Goal: Task Accomplishment & Management: Manage account settings

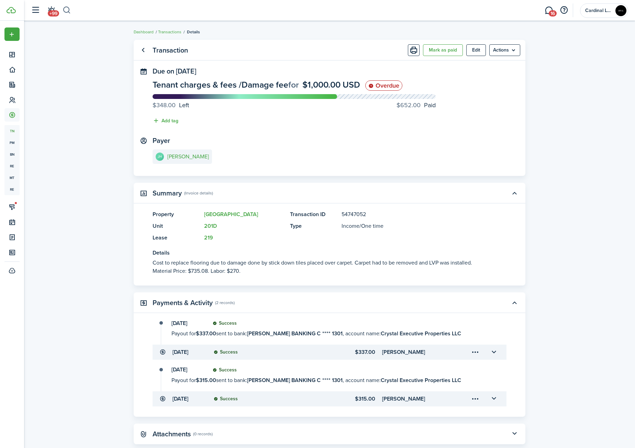
click at [67, 11] on button "button" at bounding box center [67, 10] width 9 height 12
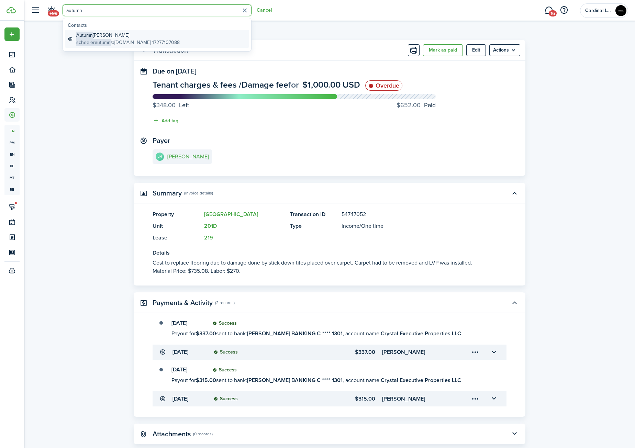
type input "autumn"
click at [140, 34] on global-search-item-title "[PERSON_NAME]" at bounding box center [127, 35] width 103 height 7
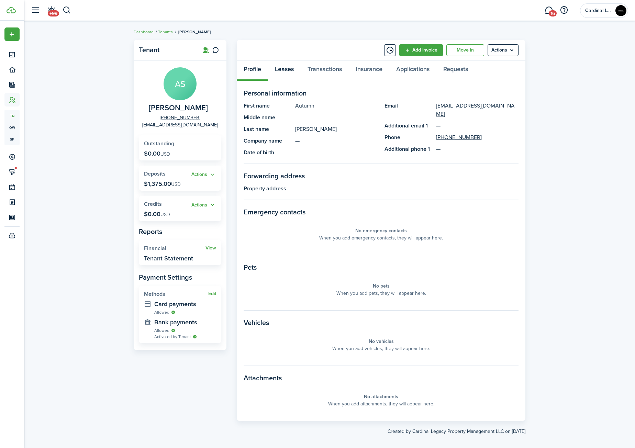
click at [299, 67] on link "Leases" at bounding box center [284, 70] width 33 height 21
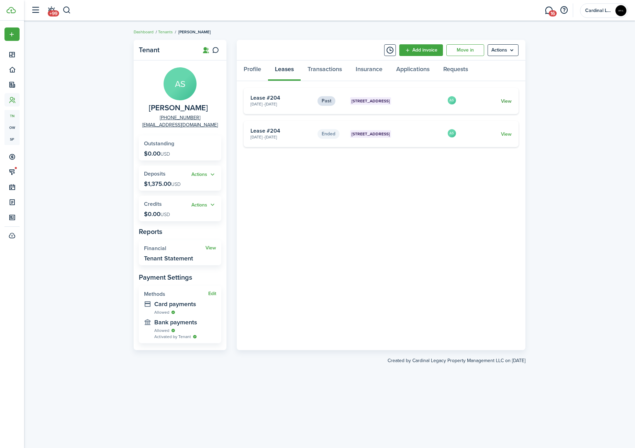
click at [506, 101] on link "View" at bounding box center [506, 101] width 11 height 7
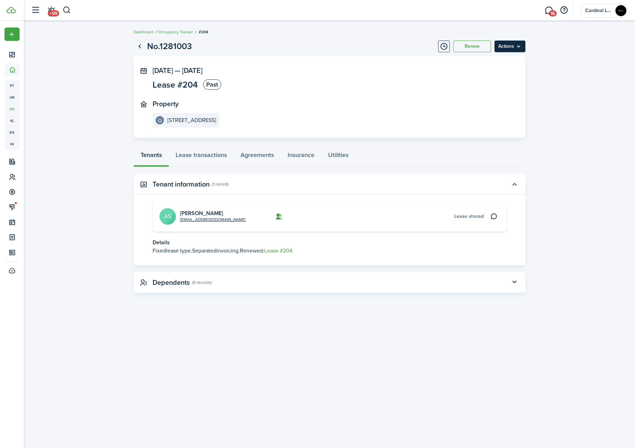
click at [519, 47] on menu-btn "Actions" at bounding box center [509, 47] width 31 height 12
click at [482, 48] on button "Renew" at bounding box center [472, 47] width 38 height 12
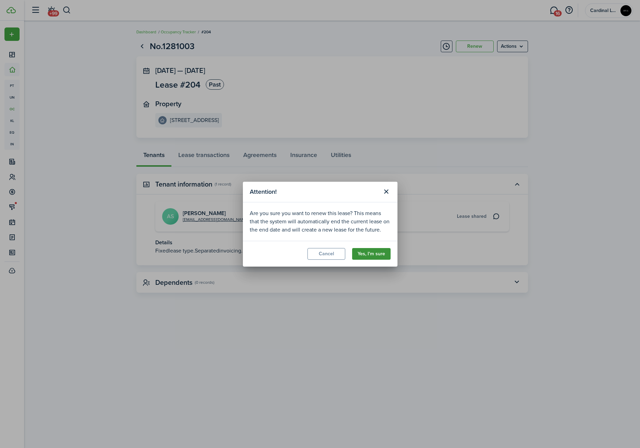
click at [380, 252] on button "Yes, I'm sure" at bounding box center [371, 254] width 38 height 12
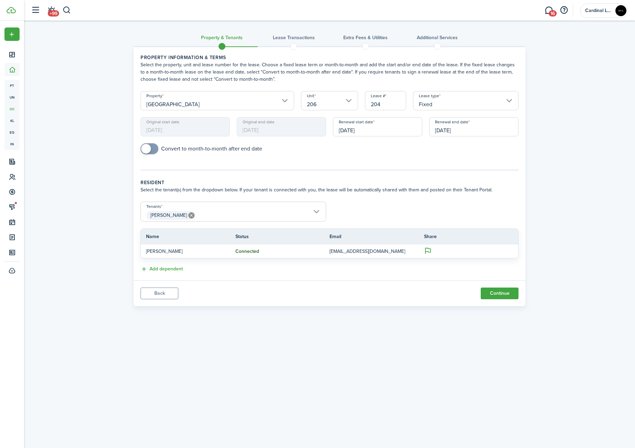
click at [471, 102] on input "Fixed" at bounding box center [465, 100] width 105 height 19
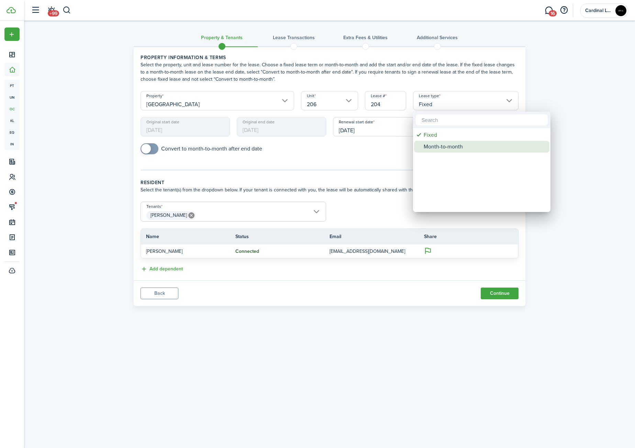
click at [457, 147] on div "Month-to-month" at bounding box center [485, 147] width 122 height 12
type input "Month-to-month"
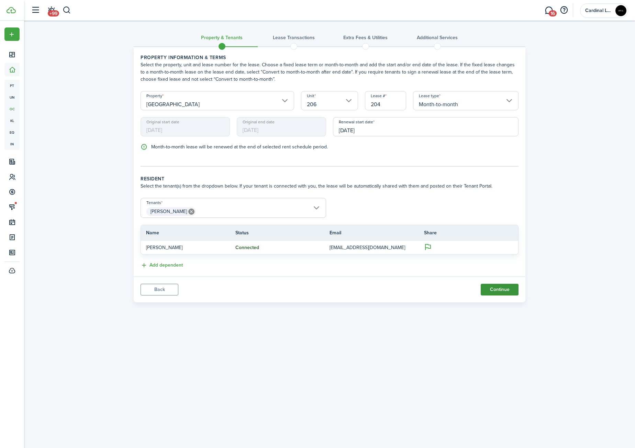
click at [511, 288] on button "Continue" at bounding box center [500, 290] width 38 height 12
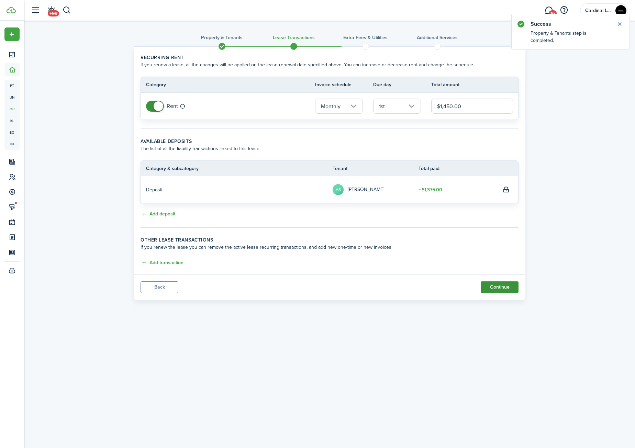
click at [500, 285] on button "Continue" at bounding box center [500, 287] width 38 height 12
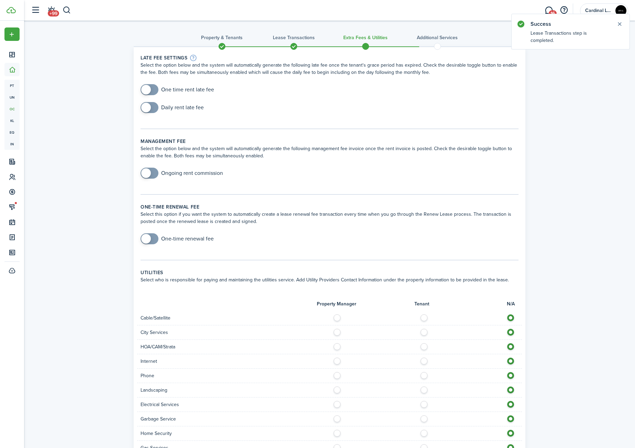
scroll to position [159, 0]
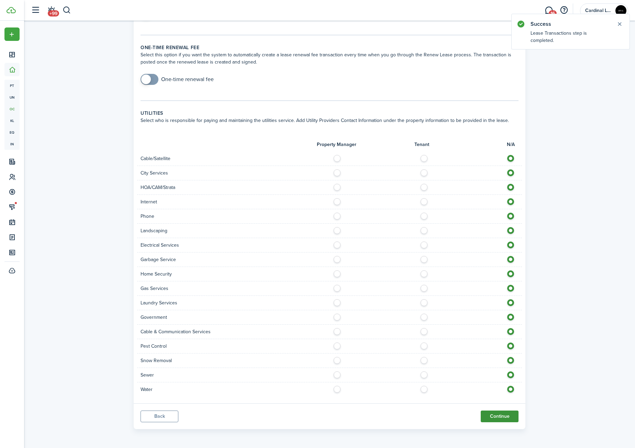
click at [498, 414] on button "Continue" at bounding box center [500, 416] width 38 height 12
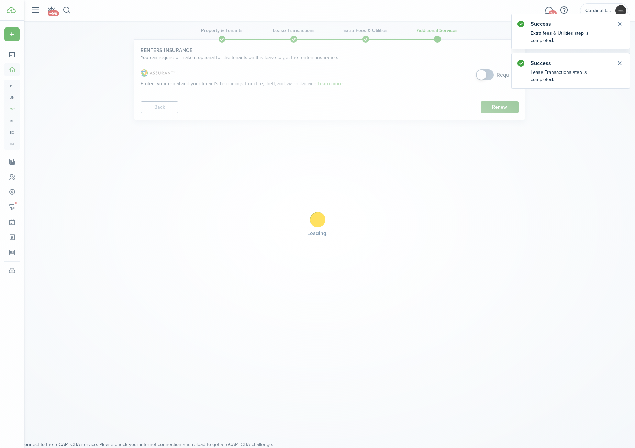
scroll to position [0, 0]
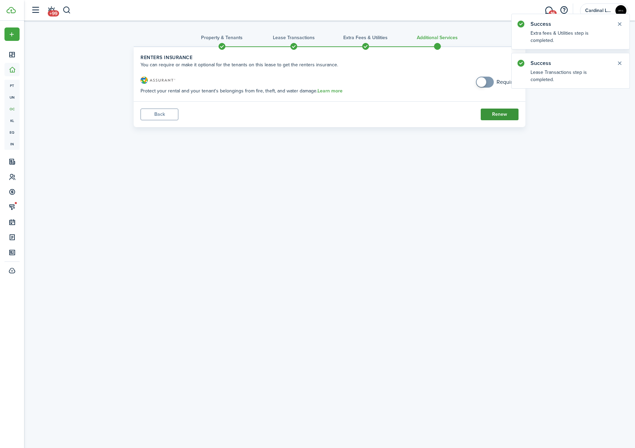
click at [505, 113] on button "Renew" at bounding box center [500, 115] width 38 height 12
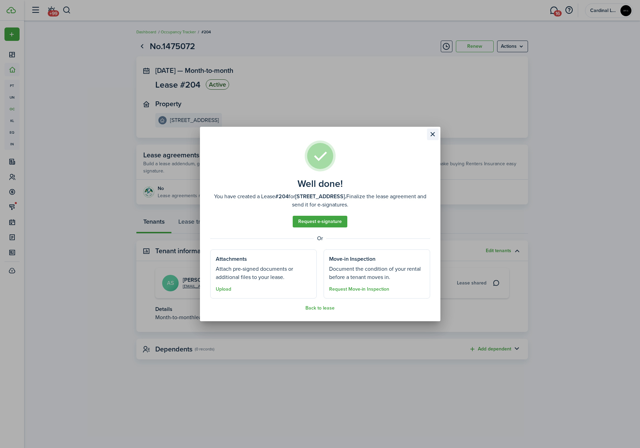
click at [437, 136] on button "Close modal" at bounding box center [433, 134] width 12 height 12
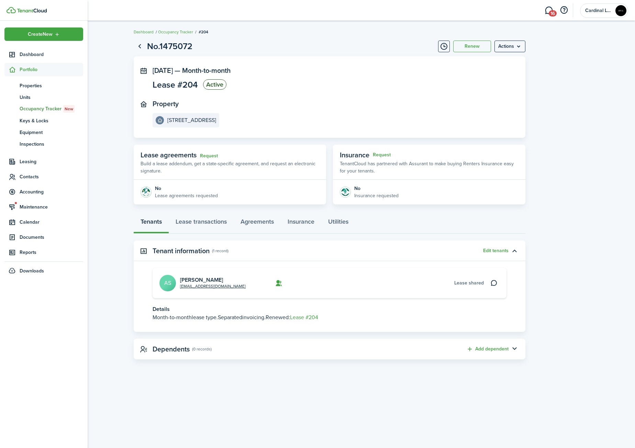
click at [31, 70] on span "Portfolio" at bounding box center [52, 69] width 64 height 7
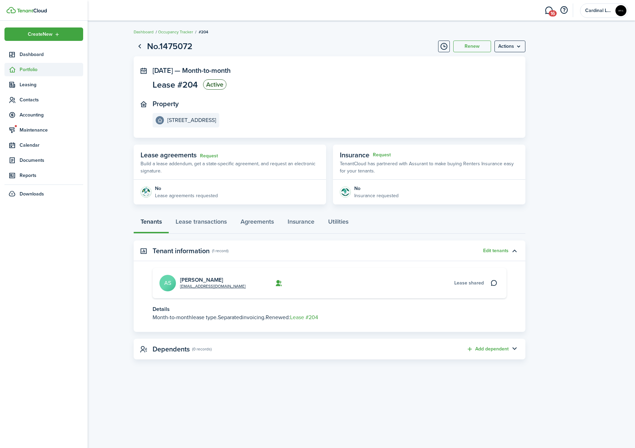
click at [31, 70] on span "Portfolio" at bounding box center [52, 69] width 64 height 7
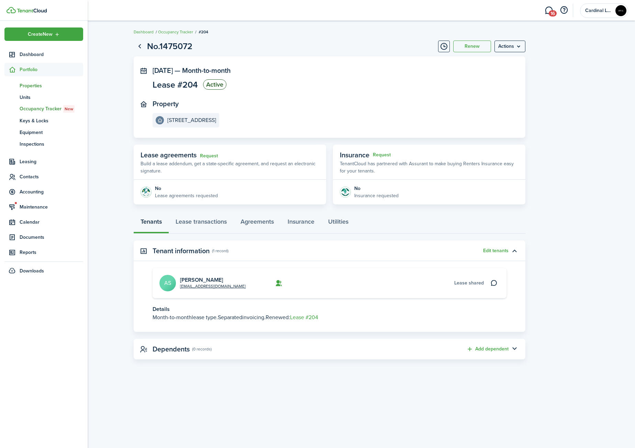
click at [36, 83] on span "Properties" at bounding box center [52, 85] width 64 height 7
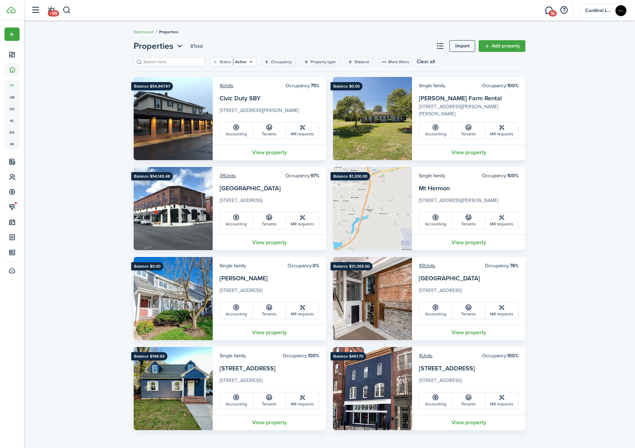
click at [69, 119] on div "Properties 8 Total Import Add property Status Active Occupancy Property type Ba…" at bounding box center [329, 234] width 611 height 397
click at [69, 11] on button "button" at bounding box center [67, 10] width 9 height 12
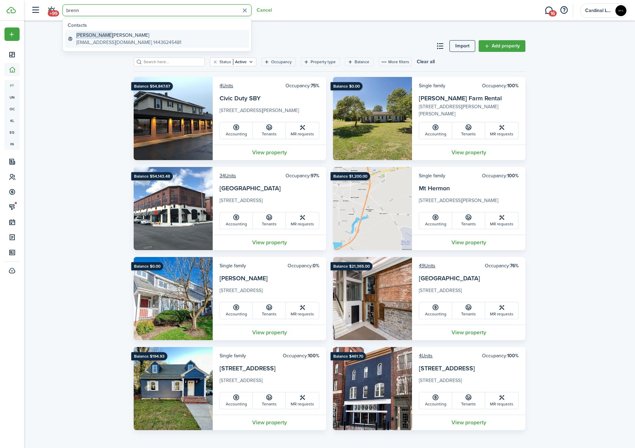
type input "brenn"
click at [101, 36] on global-search-item-title "[PERSON_NAME]" at bounding box center [128, 35] width 105 height 7
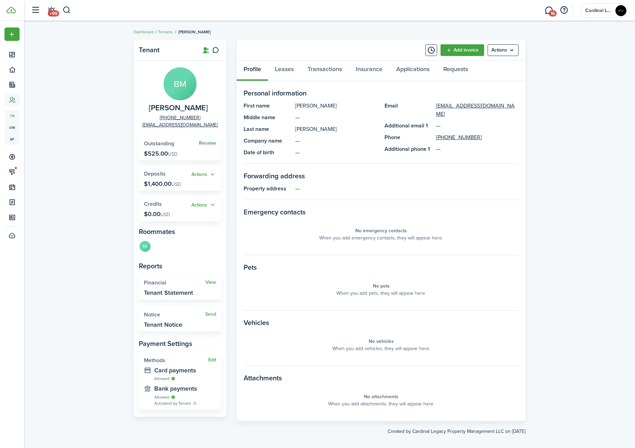
click at [207, 140] on link "Receive" at bounding box center [207, 142] width 17 height 5
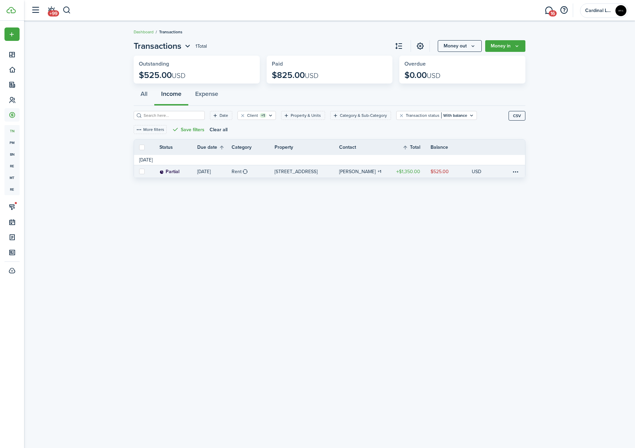
click at [146, 170] on link at bounding box center [141, 171] width 15 height 12
click at [142, 171] on label at bounding box center [141, 171] width 5 height 5
click at [139, 171] on input "checkbox" at bounding box center [139, 171] width 0 height 0
checkbox input "true"
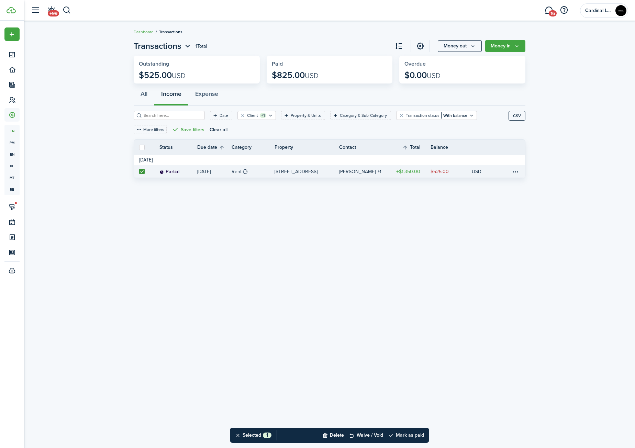
click at [407, 438] on button "Mark as paid" at bounding box center [406, 435] width 36 height 15
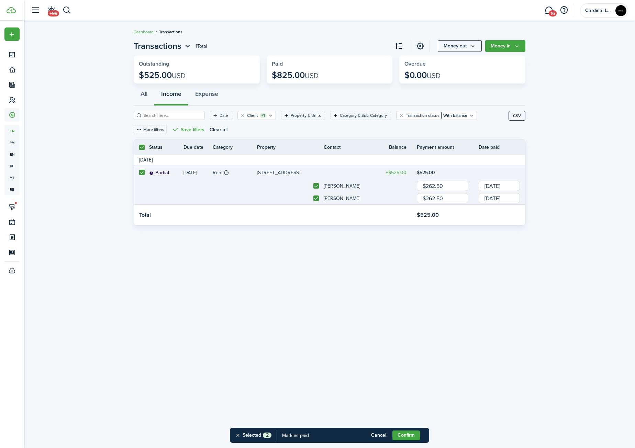
click at [315, 198] on label at bounding box center [315, 197] width 5 height 5
click at [313, 198] on input "checkbox" at bounding box center [313, 198] width 0 height 0
checkbox input "false"
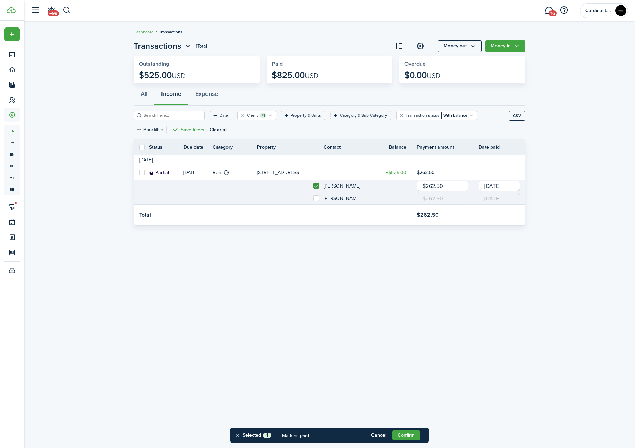
checkbox input "false"
click at [436, 185] on input "$262.50" at bounding box center [443, 186] width 52 height 10
type input "$"
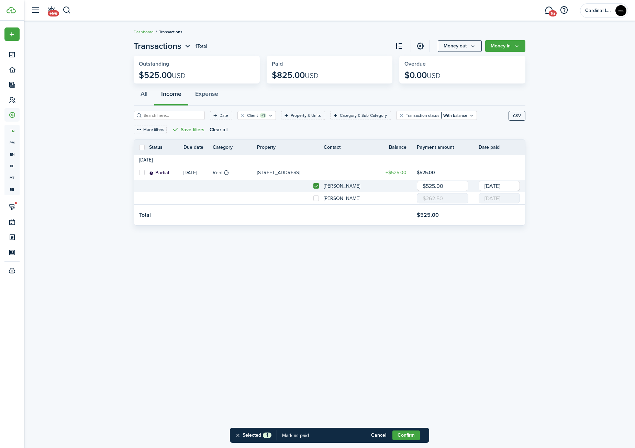
type input "$525.00"
click at [466, 284] on div "Transactions 1 Total Money out Money in Outstanding $525.00 USD Paid $825.00 US…" at bounding box center [329, 234] width 611 height 396
click at [493, 183] on input "[DATE]" at bounding box center [498, 186] width 41 height 10
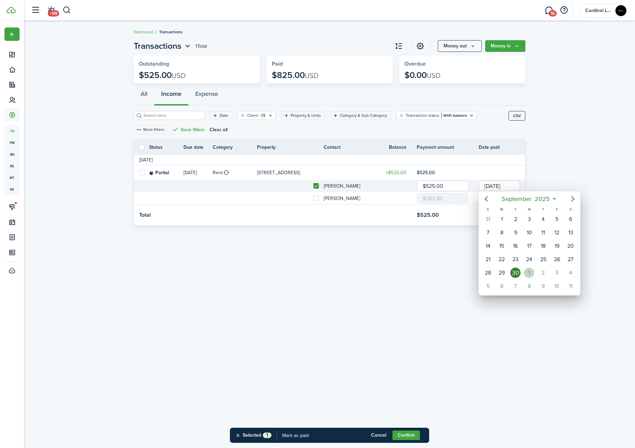
click at [531, 273] on div "1" at bounding box center [529, 273] width 10 height 10
type input "[DATE]"
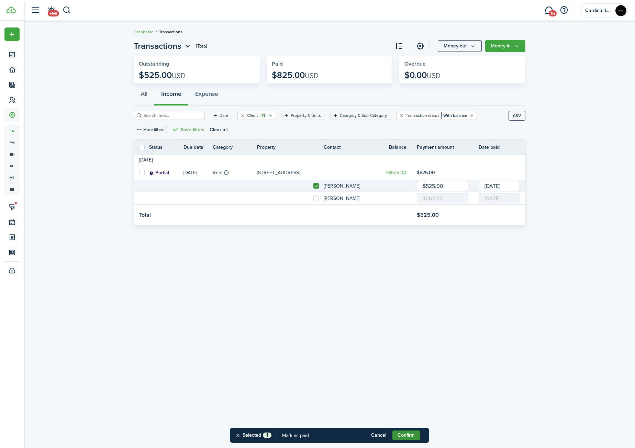
click at [410, 436] on button "Confirm" at bounding box center [405, 435] width 27 height 10
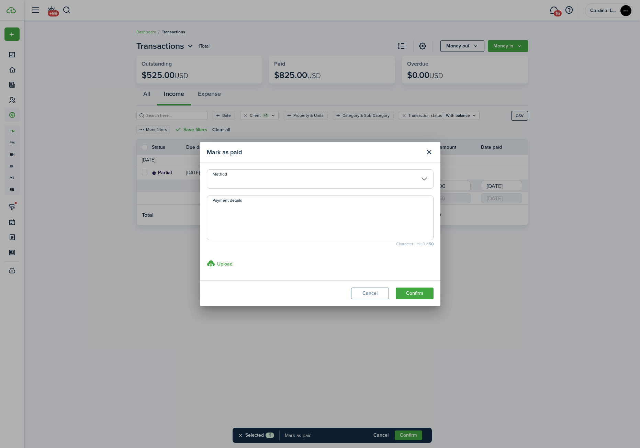
click at [291, 181] on input "Method" at bounding box center [320, 178] width 227 height 19
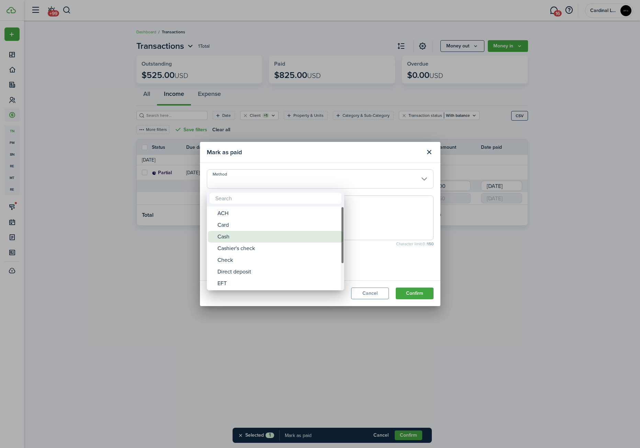
click at [266, 234] on div "Cash" at bounding box center [278, 237] width 122 height 12
type input "Cash"
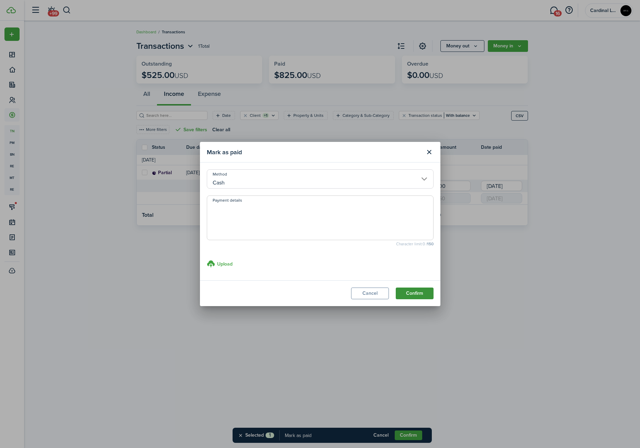
click at [418, 293] on button "Confirm" at bounding box center [415, 294] width 38 height 12
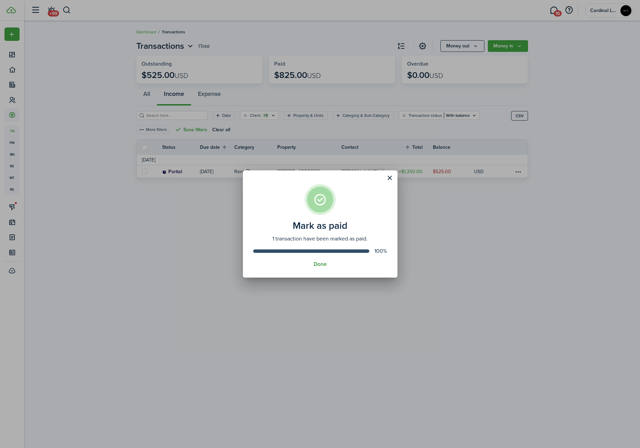
click at [317, 264] on button "Done" at bounding box center [320, 264] width 13 height 6
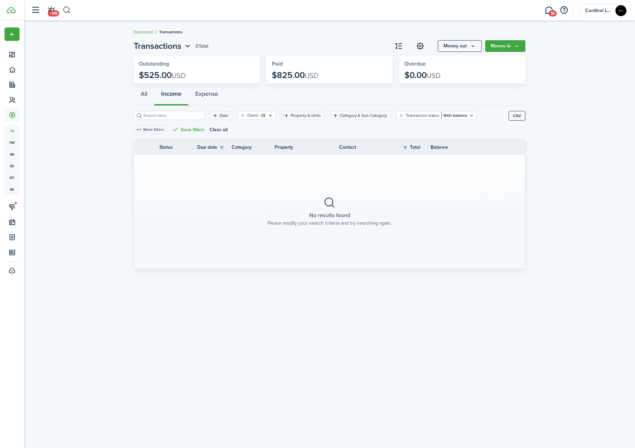
click at [68, 10] on button "button" at bounding box center [67, 10] width 9 height 12
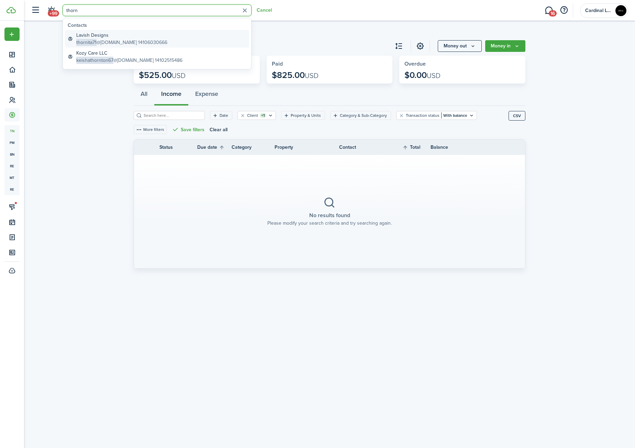
type input "thorn"
click at [135, 39] on global-search-item-description "thornita71 @[DOMAIN_NAME] 14106030666" at bounding box center [121, 42] width 91 height 7
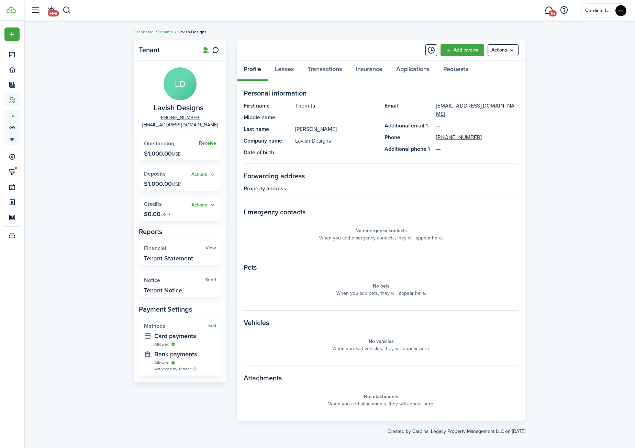
click at [213, 142] on link "Receive" at bounding box center [207, 142] width 17 height 5
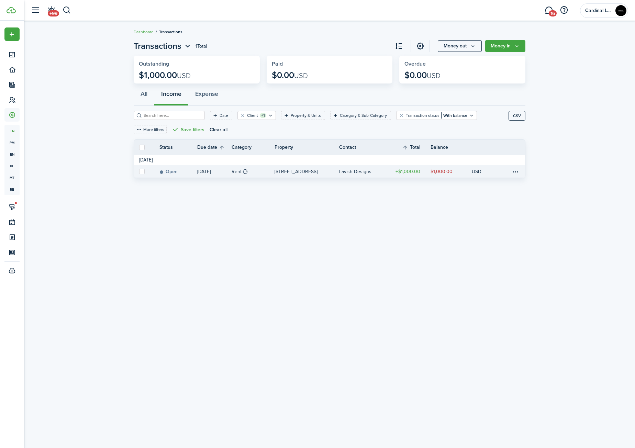
click at [142, 170] on label at bounding box center [141, 171] width 5 height 5
click at [139, 171] on input "checkbox" at bounding box center [139, 171] width 0 height 0
checkbox input "true"
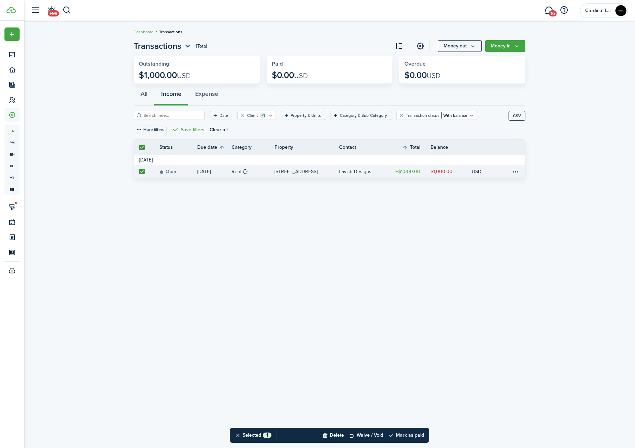
click at [414, 436] on button "Mark as paid" at bounding box center [406, 435] width 36 height 15
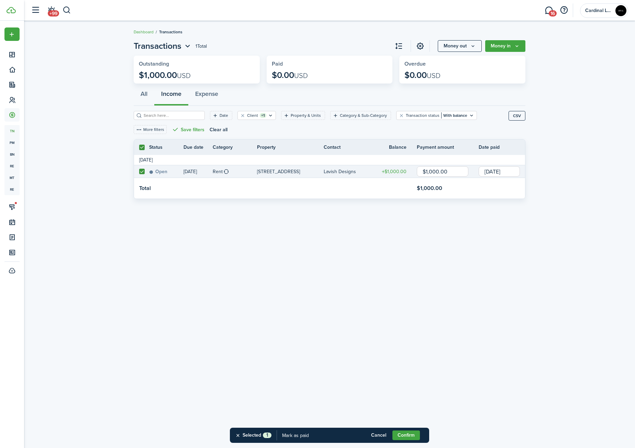
click at [495, 170] on input "[DATE]" at bounding box center [498, 171] width 41 height 10
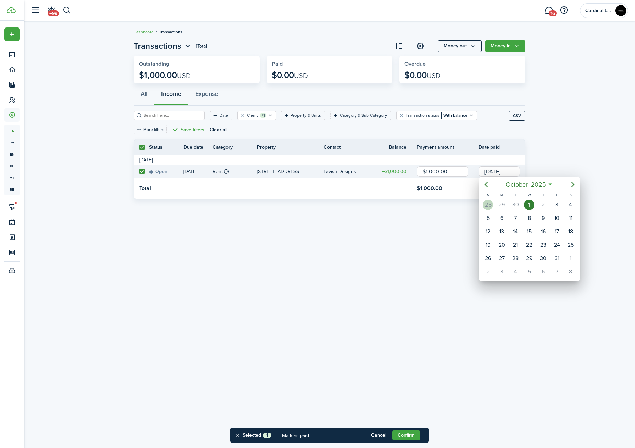
click at [492, 205] on div "28" at bounding box center [488, 205] width 10 height 10
type input "[DATE]"
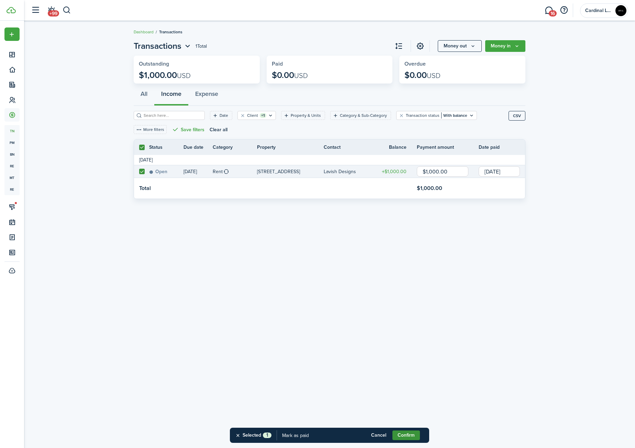
click at [407, 433] on button "Confirm" at bounding box center [405, 435] width 27 height 10
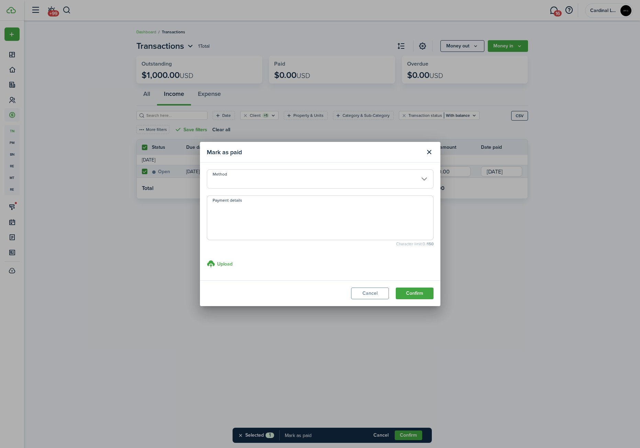
click at [249, 181] on input "Method" at bounding box center [320, 178] width 227 height 19
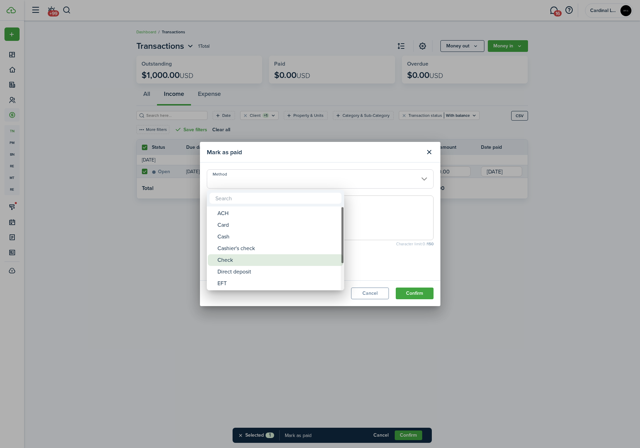
drag, startPoint x: 238, startPoint y: 256, endPoint x: 241, endPoint y: 230, distance: 25.7
click at [237, 256] on div "Check" at bounding box center [278, 260] width 122 height 12
type input "Check"
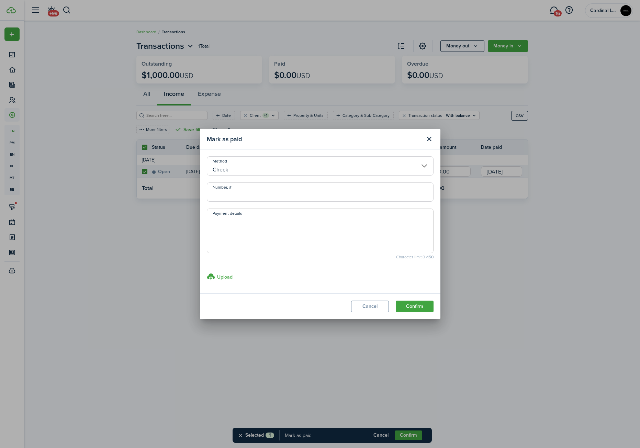
click at [255, 196] on input "Number, #" at bounding box center [320, 191] width 227 height 19
type input "1009"
click at [408, 303] on button "Confirm" at bounding box center [415, 307] width 38 height 12
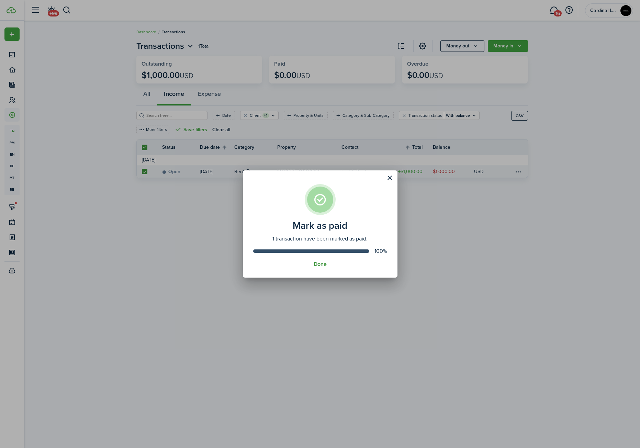
click at [323, 263] on button "Done" at bounding box center [320, 264] width 13 height 6
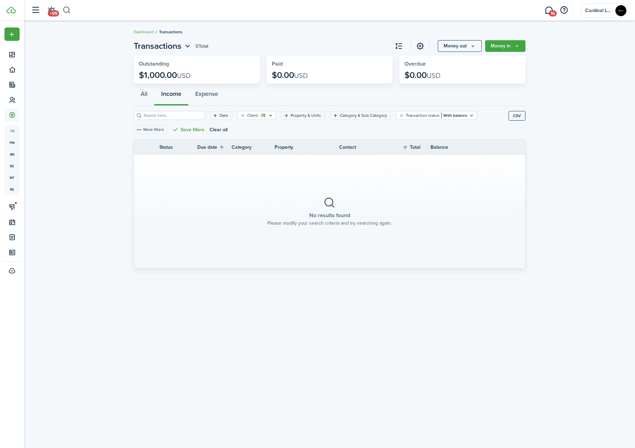
click at [67, 10] on button "button" at bounding box center [67, 10] width 9 height 12
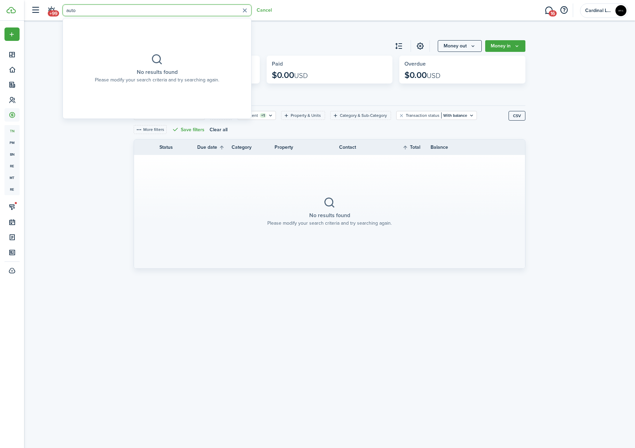
click at [97, 8] on input "auto" at bounding box center [157, 10] width 189 height 12
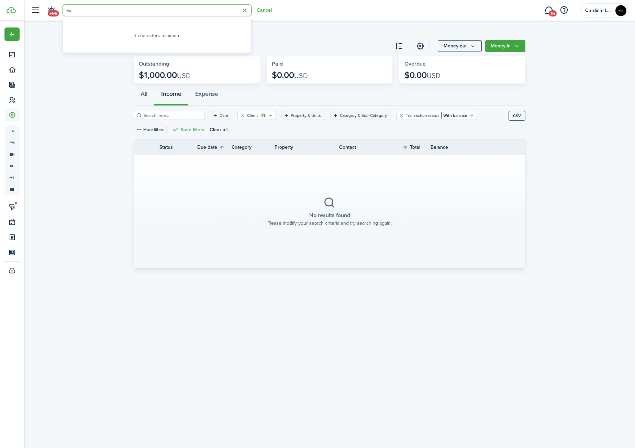
type input "a"
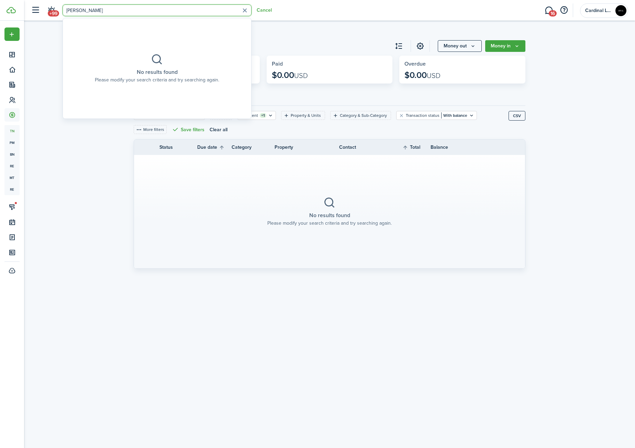
click at [118, 8] on input "[PERSON_NAME]" at bounding box center [157, 10] width 189 height 12
type input "a"
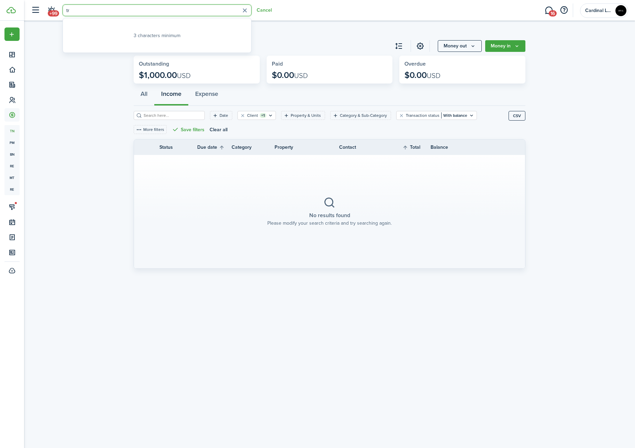
type input "t"
type input "[PERSON_NAME]"
click at [141, 36] on link "[PERSON_NAME] [EMAIL_ADDRESS][DOMAIN_NAME]" at bounding box center [157, 39] width 184 height 18
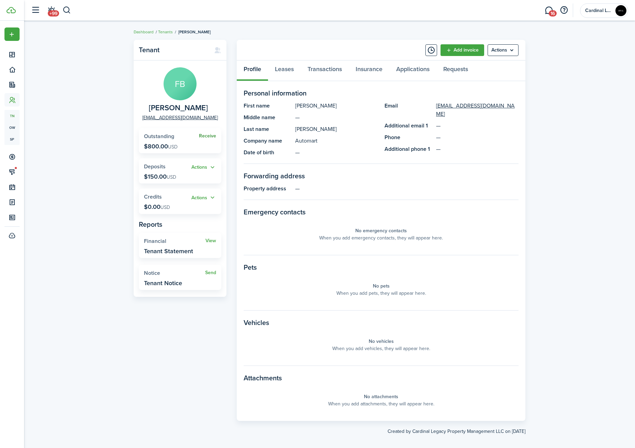
click at [203, 137] on link "Receive" at bounding box center [207, 135] width 17 height 5
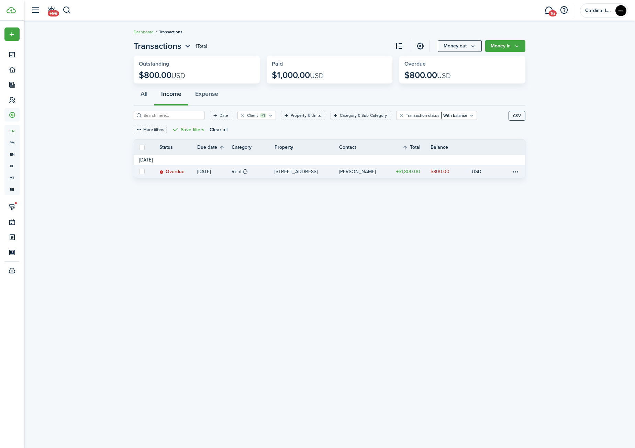
click at [156, 171] on link at bounding box center [154, 171] width 10 height 12
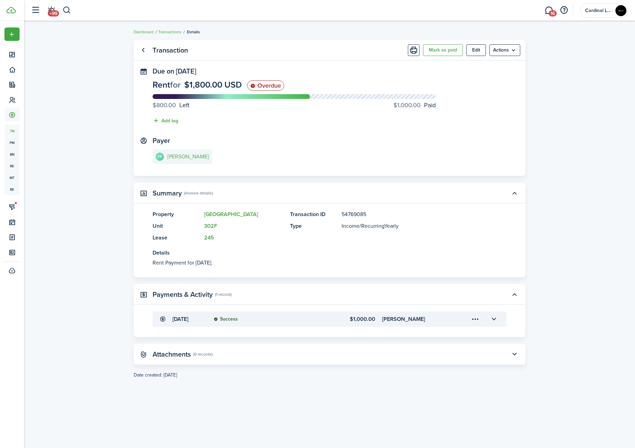
click at [181, 161] on link "FB [PERSON_NAME]" at bounding box center [182, 156] width 59 height 14
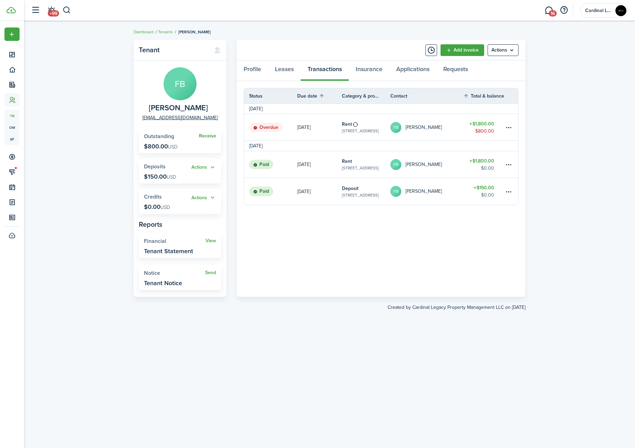
click at [205, 135] on link "Receive" at bounding box center [207, 135] width 17 height 5
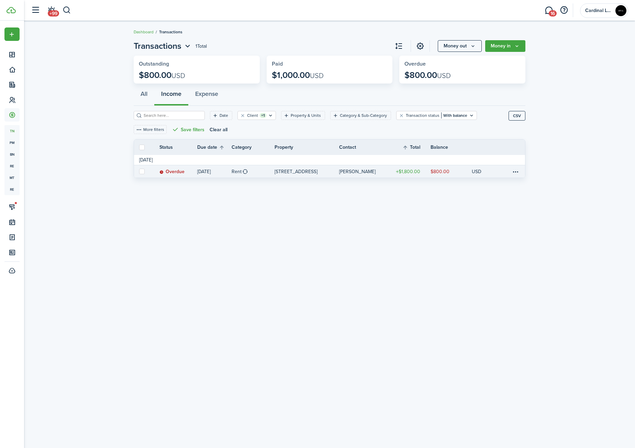
click at [142, 169] on label at bounding box center [141, 171] width 5 height 5
click at [139, 171] on input "checkbox" at bounding box center [139, 171] width 0 height 0
checkbox input "true"
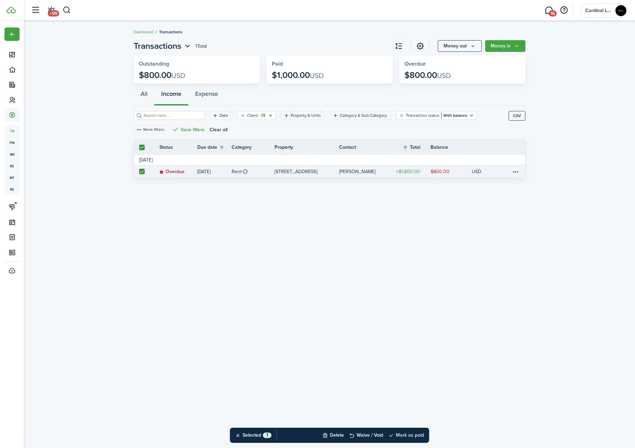
click at [409, 436] on button "Mark as paid" at bounding box center [406, 435] width 36 height 15
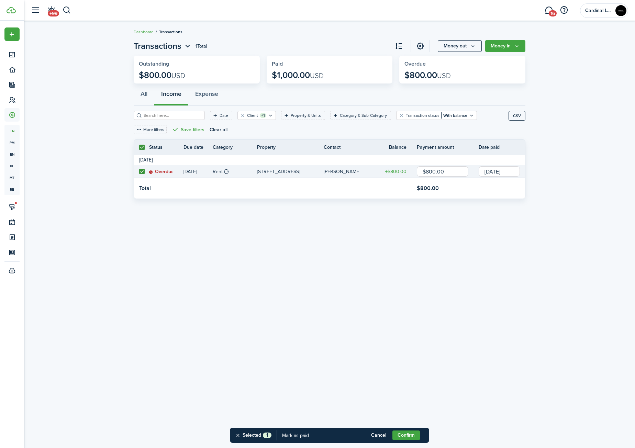
click at [499, 167] on input "[DATE]" at bounding box center [498, 171] width 41 height 10
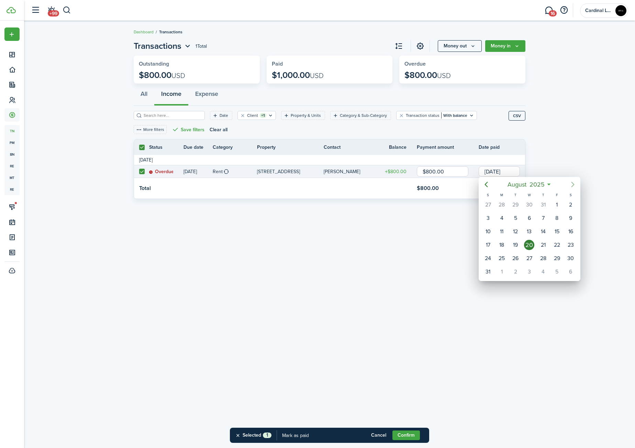
click at [568, 183] on icon "Next page" at bounding box center [572, 184] width 8 height 8
click at [568, 184] on icon "Next page" at bounding box center [572, 184] width 8 height 8
click at [529, 203] on div "1" at bounding box center [529, 205] width 10 height 10
type input "[DATE]"
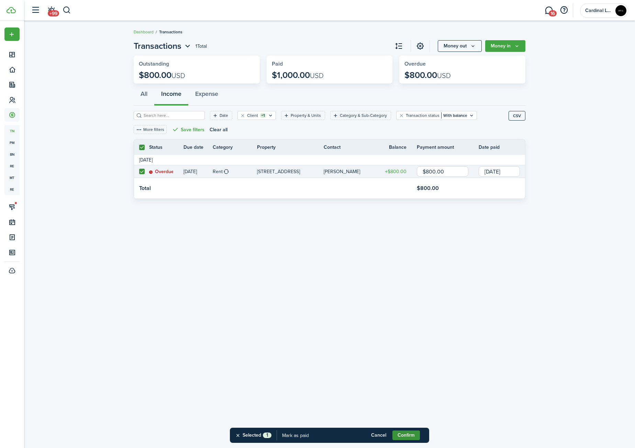
click at [406, 435] on button "Confirm" at bounding box center [405, 435] width 27 height 10
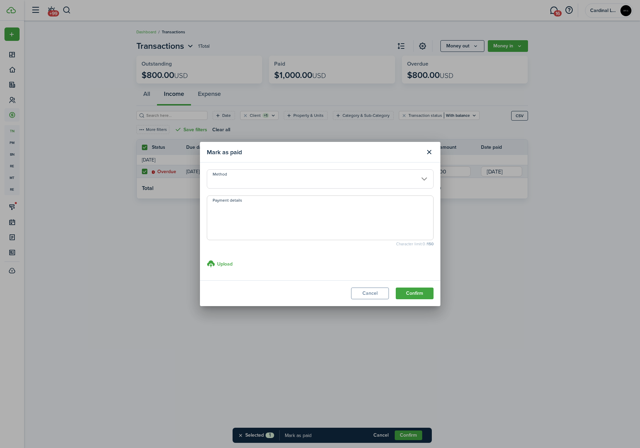
click at [325, 183] on input "Method" at bounding box center [320, 178] width 227 height 19
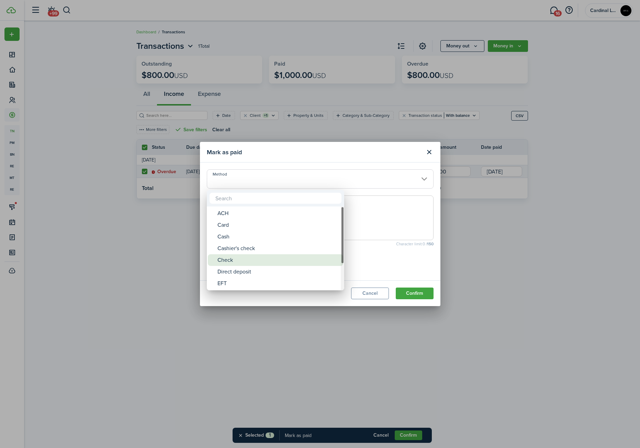
click at [268, 258] on div "Check" at bounding box center [278, 260] width 122 height 12
type input "Check"
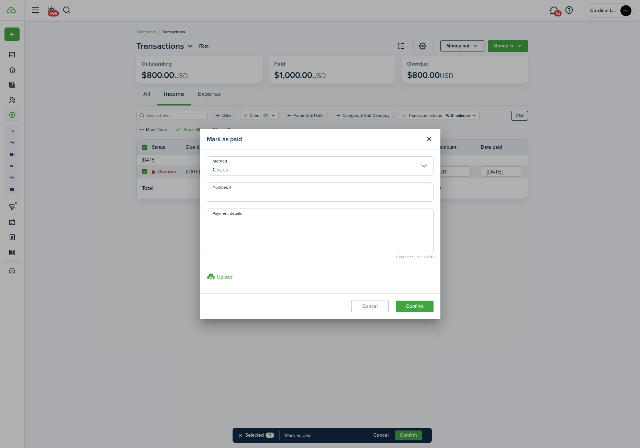
click at [275, 191] on input "Number, #" at bounding box center [320, 191] width 227 height 19
type input "2141"
click at [315, 268] on modal-body "Method Check Number, # 2141 Payment details Character limit: 0 / 150 Upload sto…" at bounding box center [320, 221] width 240 height 144
click at [414, 306] on button "Confirm" at bounding box center [415, 307] width 38 height 12
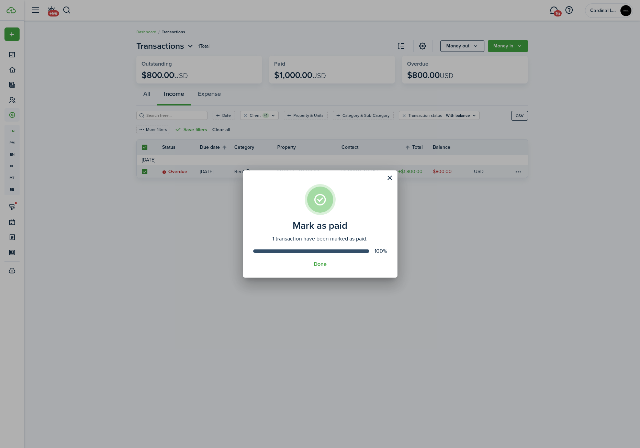
click at [315, 260] on assembled-view "Mark as paid 1 transaction have been marked as paid. 100% Done" at bounding box center [320, 223] width 155 height 107
click at [316, 268] on assembled-view "Mark as paid 1 transaction have been marked as paid. 100% Done" at bounding box center [320, 223] width 155 height 107
click at [317, 266] on button "Done" at bounding box center [320, 264] width 13 height 6
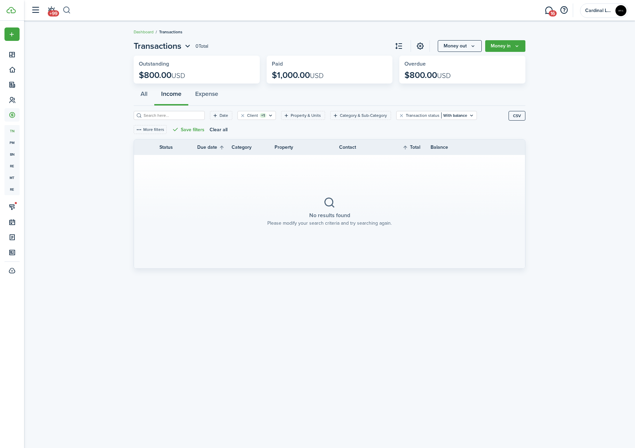
click at [67, 7] on button "button" at bounding box center [67, 10] width 9 height 12
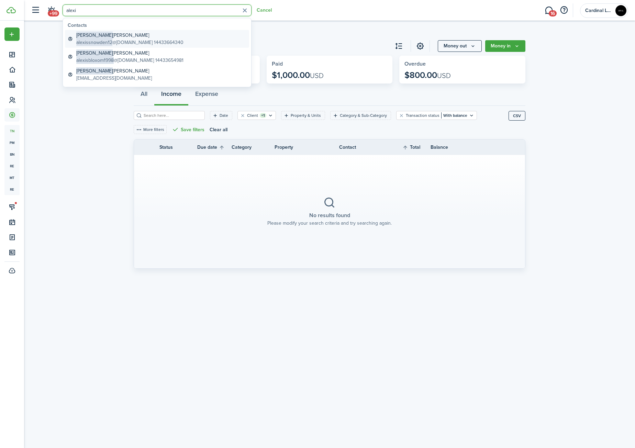
type input "alexi"
click at [98, 36] on global-search-item-title "[PERSON_NAME]" at bounding box center [129, 35] width 107 height 7
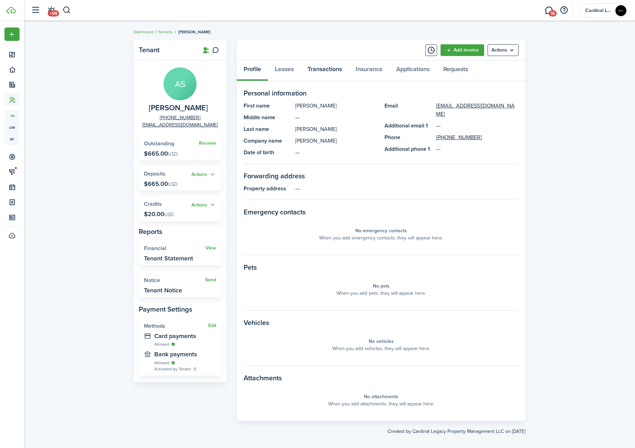
click at [320, 67] on link "Transactions" at bounding box center [325, 70] width 48 height 21
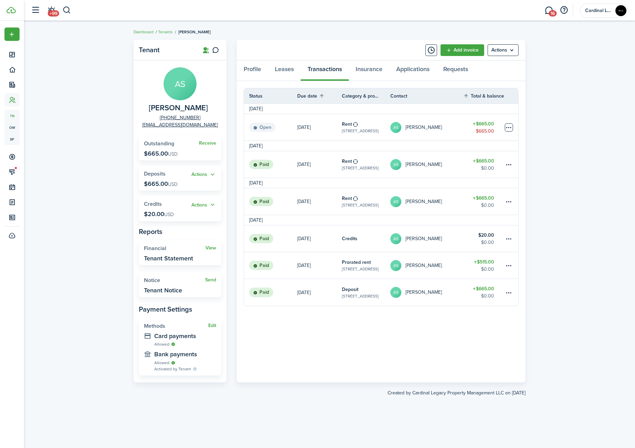
click at [507, 128] on table-menu-btn-icon at bounding box center [509, 127] width 8 height 8
click at [492, 153] on link "Mark as paid" at bounding box center [483, 153] width 60 height 12
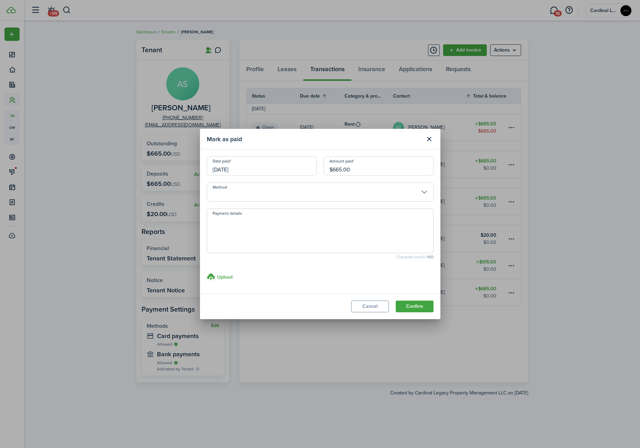
click at [349, 173] on input "$665.00" at bounding box center [379, 165] width 110 height 19
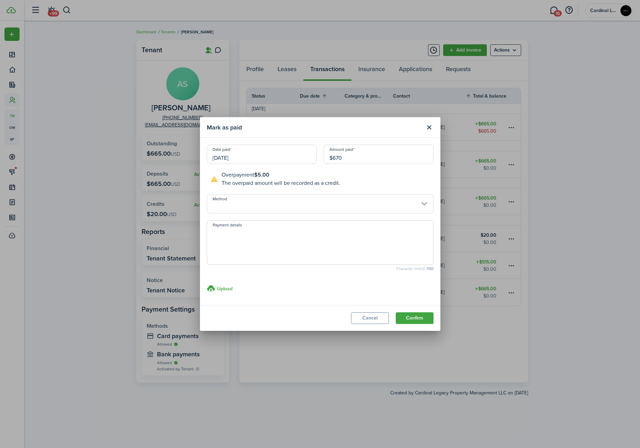
click at [237, 205] on input "Method" at bounding box center [320, 203] width 227 height 19
type input "$670.00"
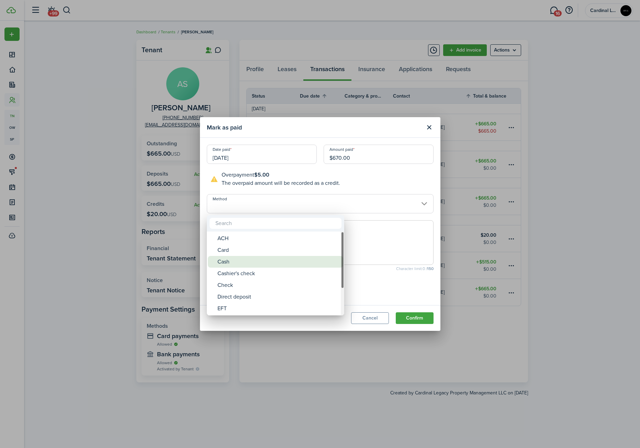
click at [240, 262] on div "Cash" at bounding box center [278, 262] width 122 height 12
type input "Cash"
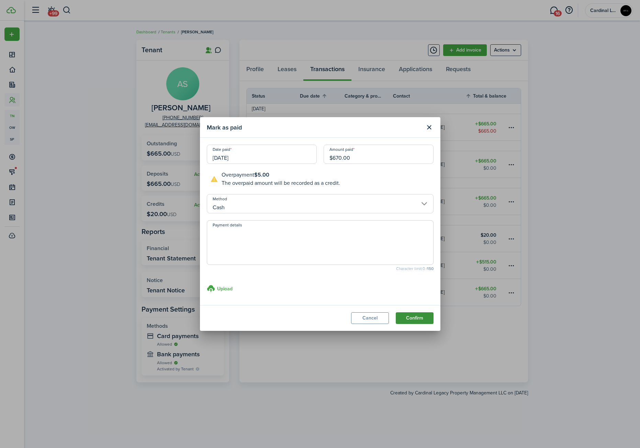
click at [409, 317] on button "Confirm" at bounding box center [415, 318] width 38 height 12
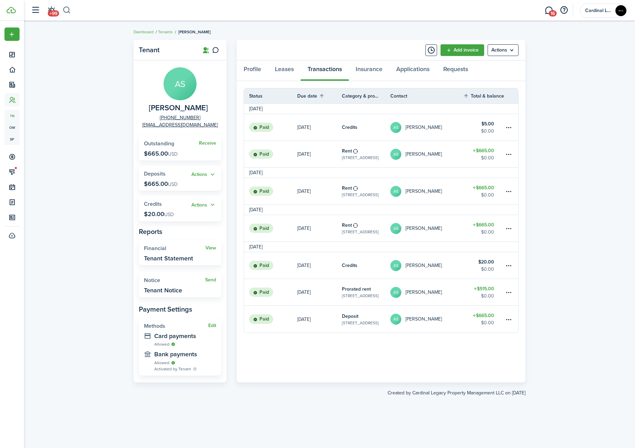
click at [69, 11] on button "button" at bounding box center [67, 10] width 9 height 12
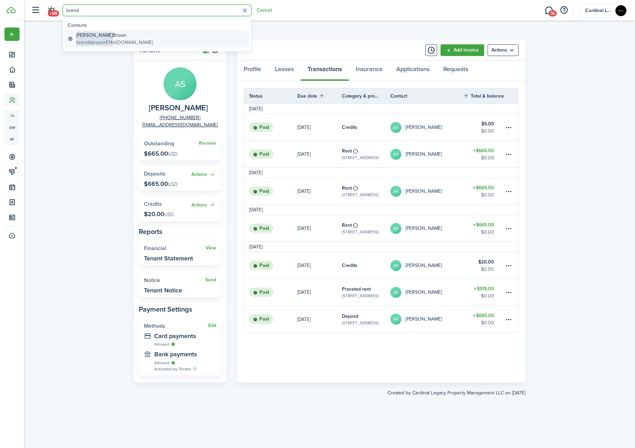
type input "brend"
click at [99, 34] on global-search-item-title "[PERSON_NAME]" at bounding box center [114, 35] width 77 height 7
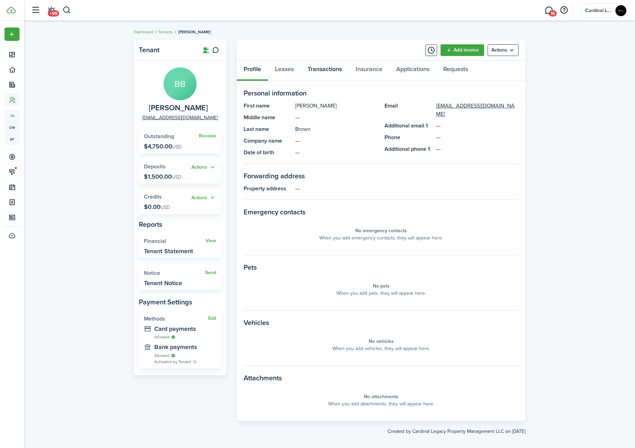
click at [325, 72] on link "Transactions" at bounding box center [325, 70] width 48 height 21
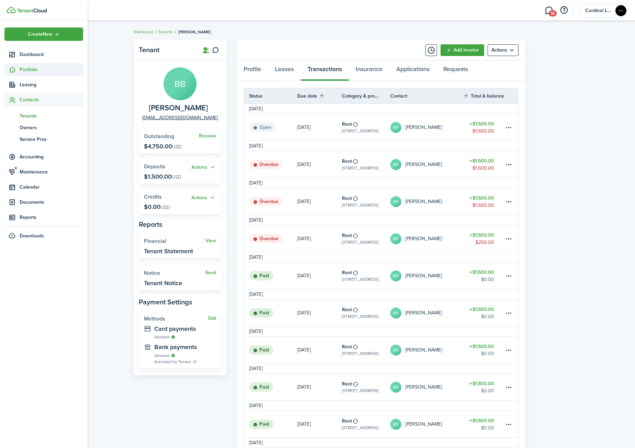
click at [21, 67] on span "Portfolio" at bounding box center [52, 69] width 64 height 7
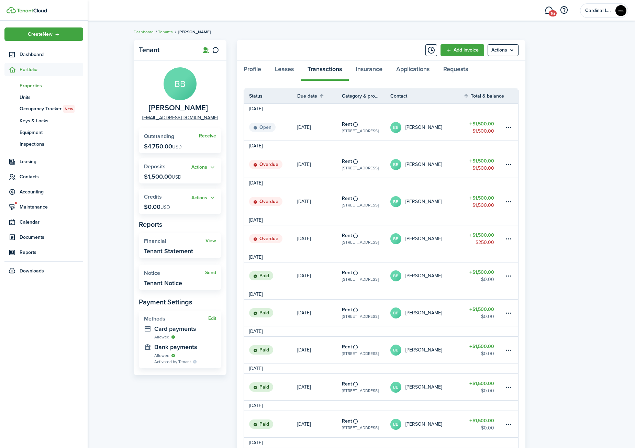
click at [38, 88] on span "Properties" at bounding box center [52, 85] width 64 height 7
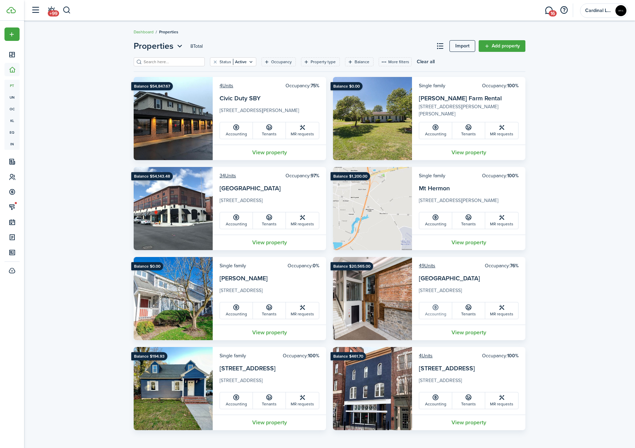
click at [435, 309] on icon at bounding box center [435, 307] width 7 height 7
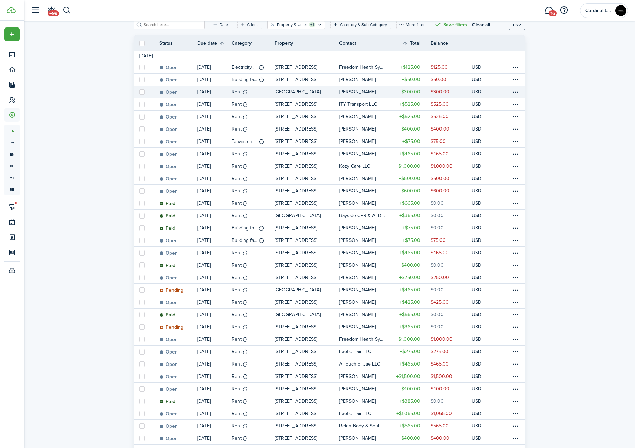
scroll to position [103, 0]
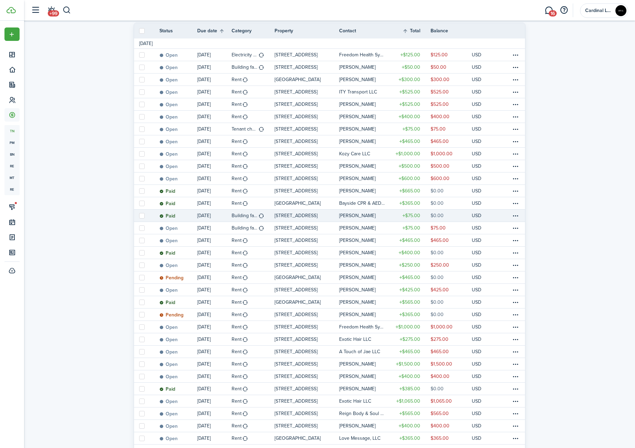
click at [218, 214] on link "[DATE]" at bounding box center [214, 216] width 34 height 12
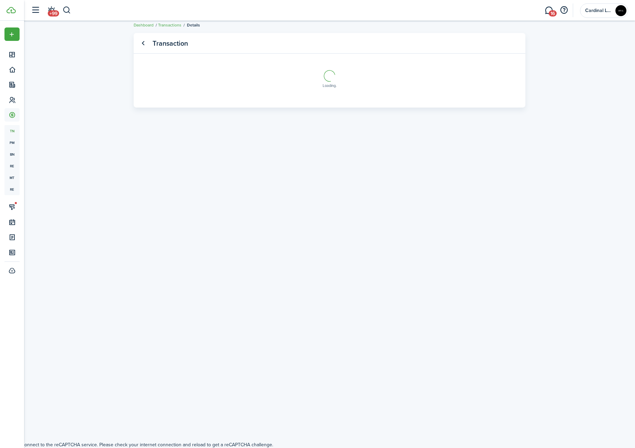
scroll to position [7, 0]
